Goal: Learn about a topic

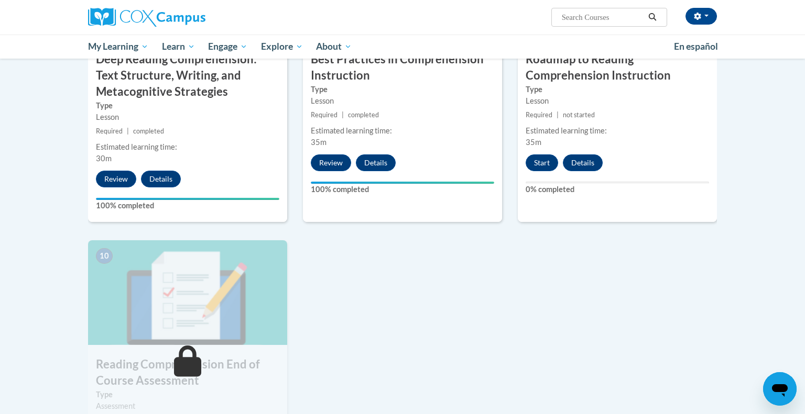
scroll to position [764, 0]
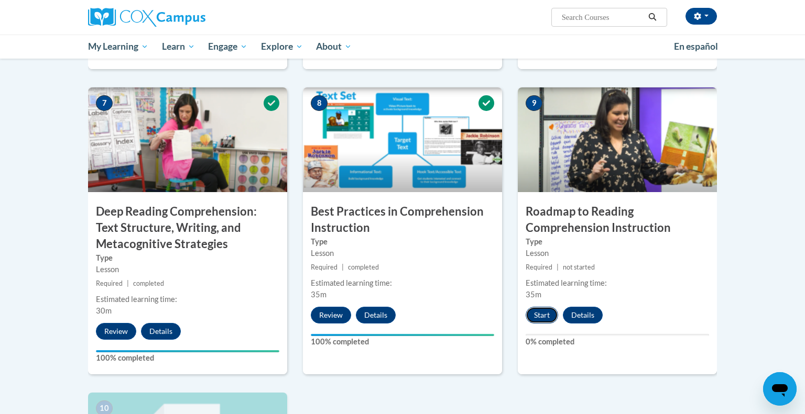
click at [541, 316] on button "Start" at bounding box center [542, 315] width 32 height 17
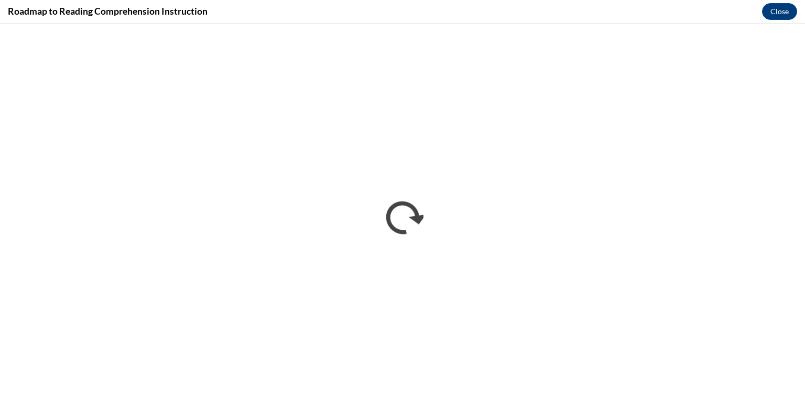
scroll to position [0, 0]
click at [712, 14] on div "Roadmap to Reading Comprehension Instruction Close" at bounding box center [402, 12] width 805 height 24
